Goal: Task Accomplishment & Management: Use online tool/utility

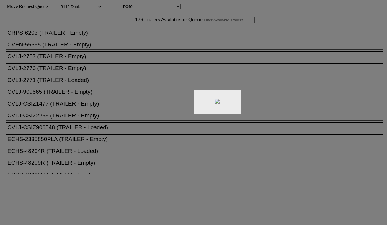
select select "121"
select select "3286"
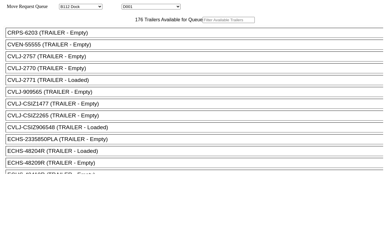
click at [202, 23] on input "text" at bounding box center [228, 20] width 52 height 6
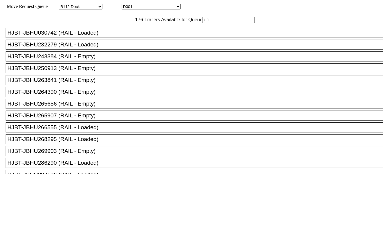
type input "HJ"
click at [91, 83] on div "HJBT-JBHU263841 (RAIL - Empty)" at bounding box center [196, 80] width 379 height 6
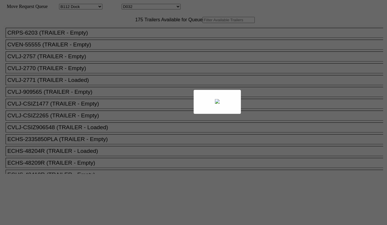
select select "121"
select select "3278"
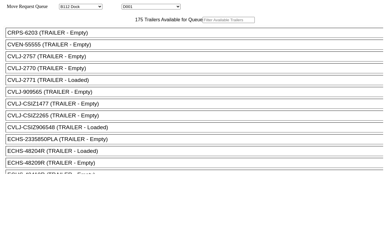
click at [202, 23] on input "text" at bounding box center [228, 20] width 52 height 6
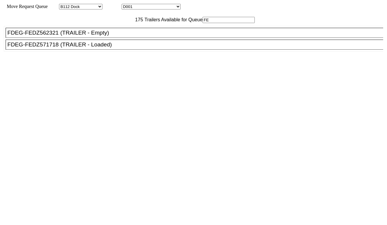
type input "FE"
click at [113, 36] on div "FDEG-FEDZ562321 (TRAILER - Empty)" at bounding box center [196, 33] width 379 height 6
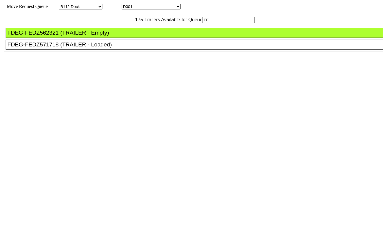
drag, startPoint x: 172, startPoint y: 78, endPoint x: 215, endPoint y: 90, distance: 44.8
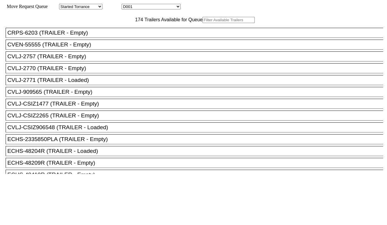
click at [202, 23] on input "text" at bounding box center [228, 20] width 52 height 6
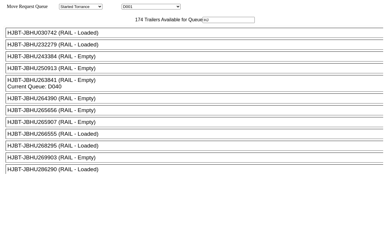
type input "HJ"
click at [99, 71] on div "HJBT-JBHU250913 (RAIL - Empty)" at bounding box center [196, 68] width 379 height 6
